Goal: Task Accomplishment & Management: Use online tool/utility

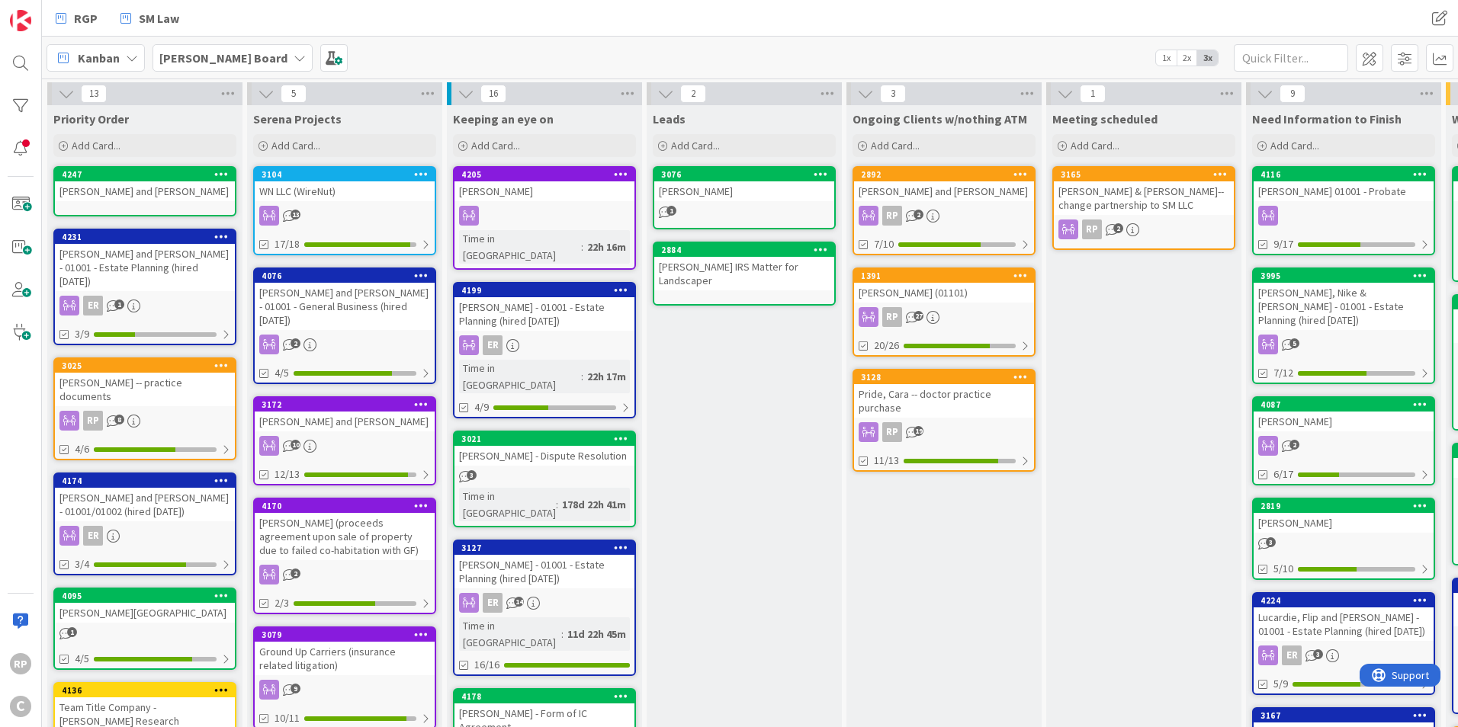
click at [82, 7] on link "RGP" at bounding box center [77, 18] width 60 height 27
type input "[PERSON_NAME]"
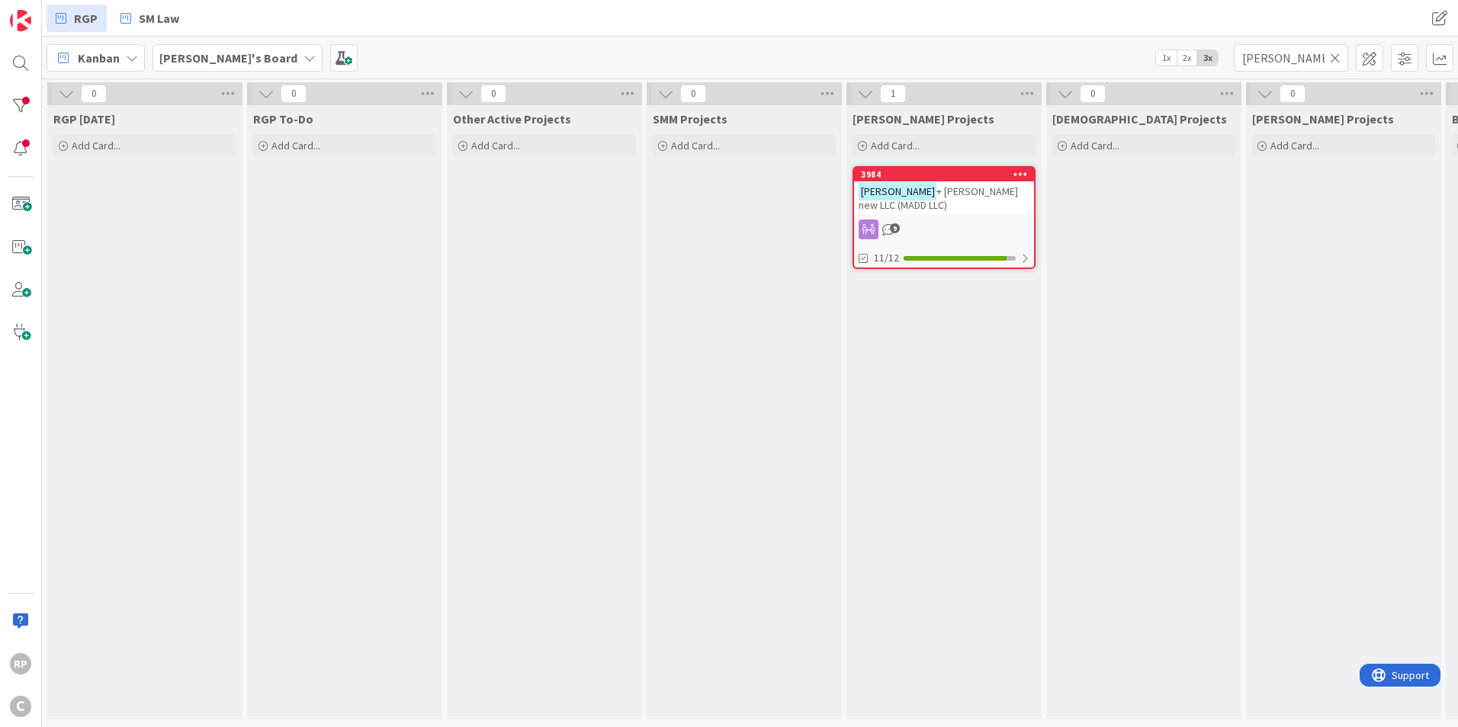
click at [1330, 60] on icon at bounding box center [1335, 58] width 11 height 14
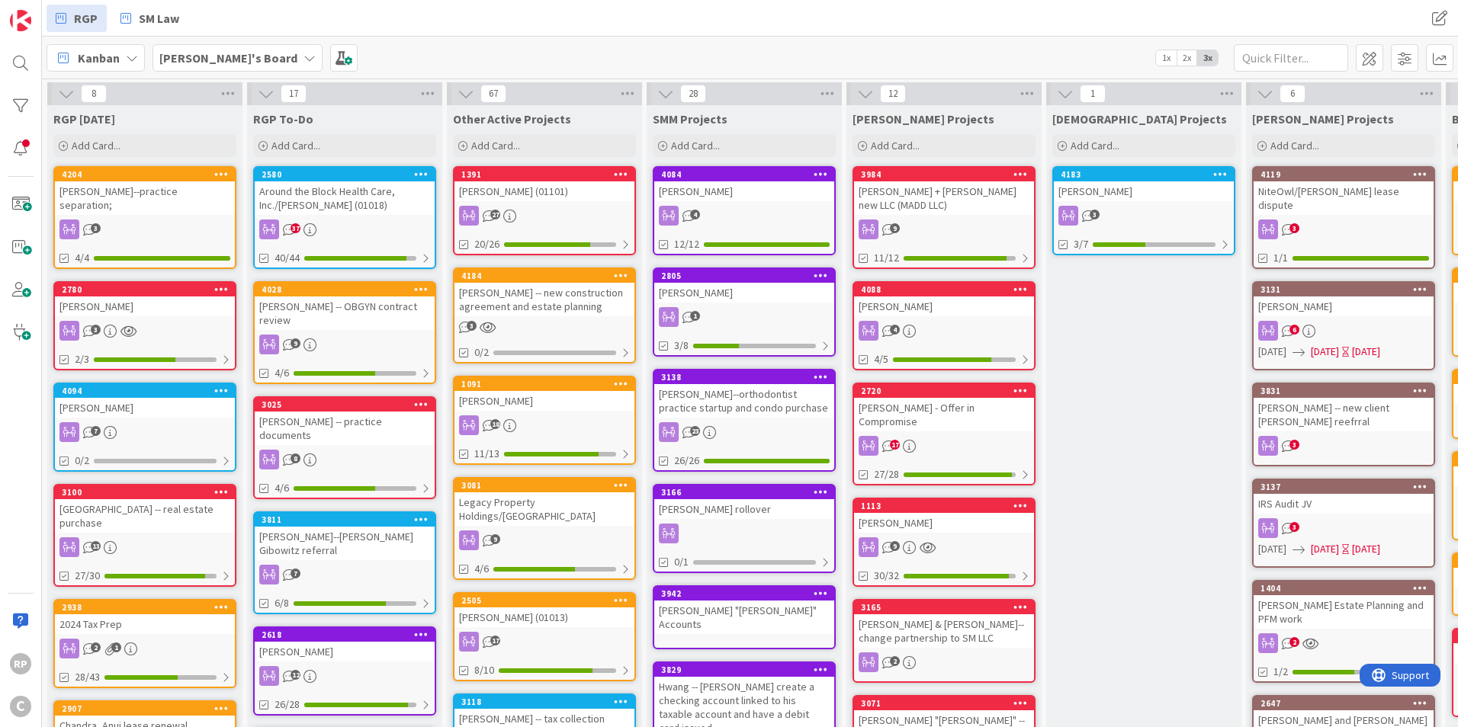
click at [525, 204] on div "1391 [PERSON_NAME] (01101) 27 20/26" at bounding box center [544, 210] width 183 height 89
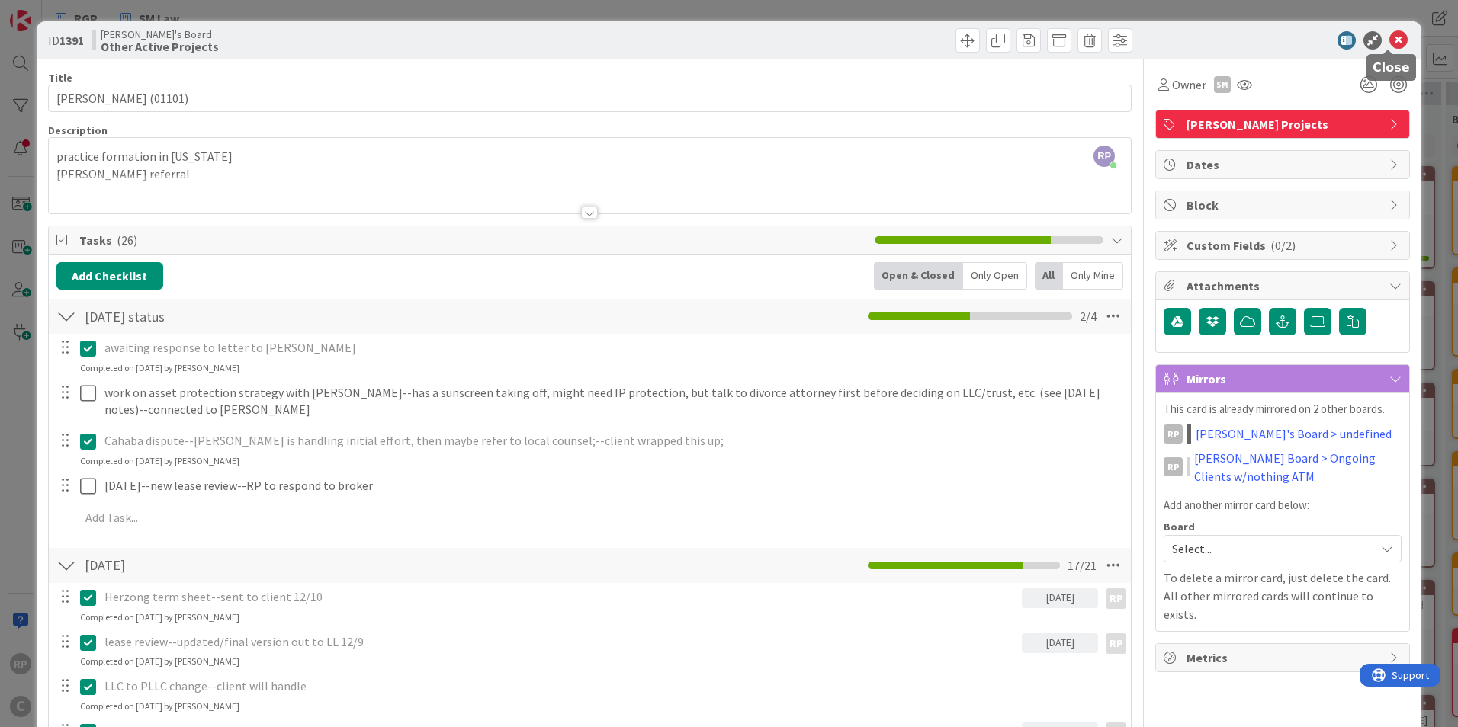
click at [1391, 41] on icon at bounding box center [1398, 40] width 18 height 18
